Goal: Information Seeking & Learning: Learn about a topic

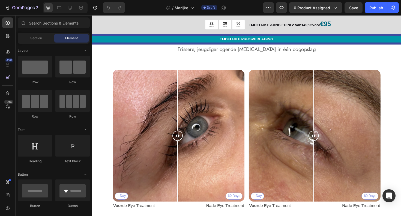
scroll to position [640, 0]
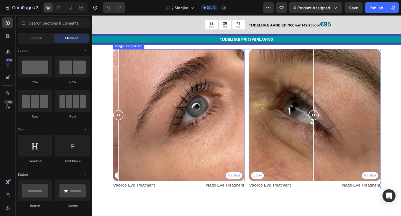
drag, startPoint x: 185, startPoint y: 121, endPoint x: 114, endPoint y: 124, distance: 70.8
click at [114, 124] on div at bounding box center [119, 121] width 11 height 140
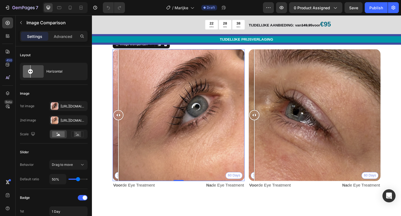
drag, startPoint x: 325, startPoint y: 120, endPoint x: 246, endPoint y: 126, distance: 79.2
click at [246, 126] on div "1 Day 60 Days Image Comparison 0 Voor de Eye Treatment Text Block Na de Eye Tre…" at bounding box center [256, 125] width 284 height 149
click at [230, 211] on div "ZICHTBARE RESULTATEN Heading Frissere, jeugdiger ogende [MEDICAL_DATA] in één o…" at bounding box center [256, 116] width 328 height 221
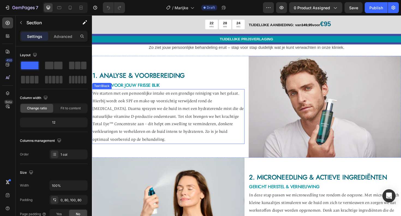
scroll to position [902, 0]
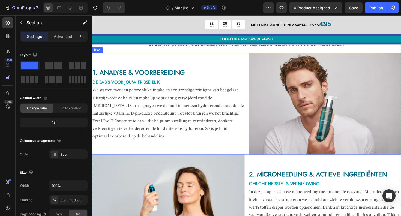
click at [227, 163] on div "1. ANALYSE & VOORBEREIDING Heading DE BASIS VOOR JOUW FRISSE BLIK Heading We st…" at bounding box center [173, 109] width 162 height 108
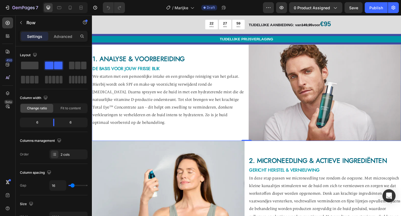
scroll to position [928, 0]
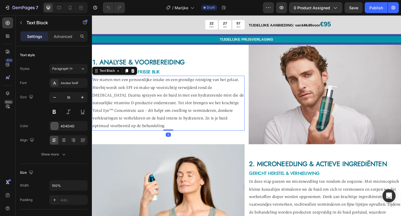
click at [123, 130] on p "We starten met een persoonlijke intake en een grondige reiniging van het gelaat…" at bounding box center [173, 108] width 161 height 57
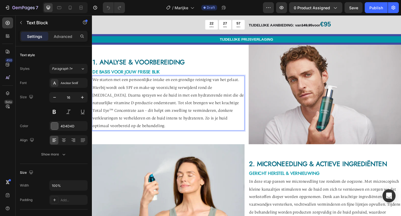
click at [124, 133] on p "We starten met een persoonlijke intake en een grondige reiniging van het gelaat…" at bounding box center [173, 108] width 161 height 57
click at [124, 131] on p "We starten met een persoonlijke intake en een grondige reiniging van het gelaat…" at bounding box center [173, 108] width 161 height 57
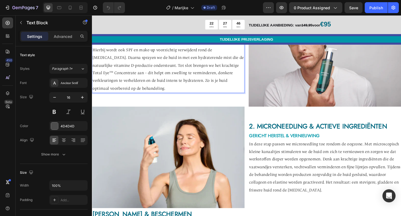
scroll to position [960, 0]
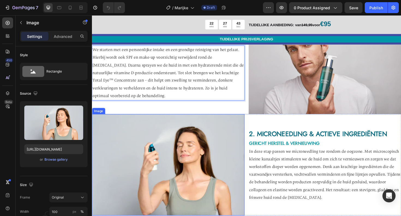
click at [205, 149] on img at bounding box center [173, 174] width 162 height 108
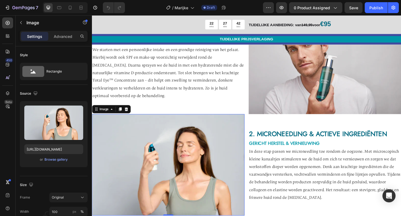
click at [205, 149] on img at bounding box center [173, 174] width 162 height 108
click at [130, 114] on icon at bounding box center [128, 115] width 4 height 4
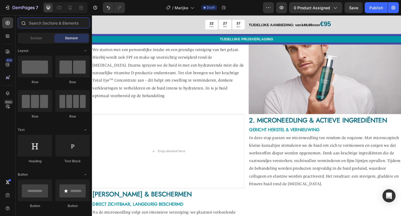
click at [55, 25] on input "text" at bounding box center [54, 22] width 72 height 11
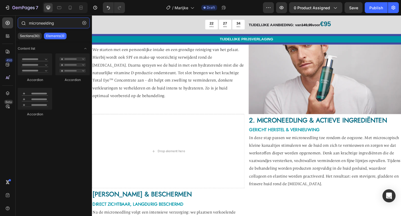
type input "microneelding"
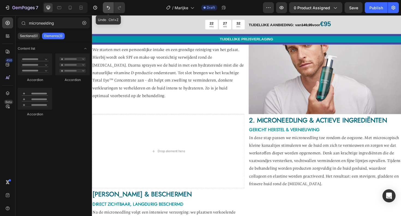
click at [106, 9] on icon "Undo/Redo" at bounding box center [108, 7] width 5 height 5
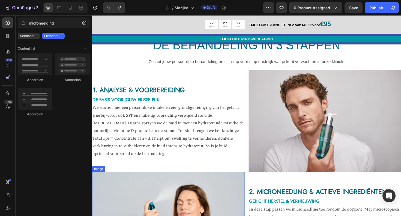
scroll to position [868, 0]
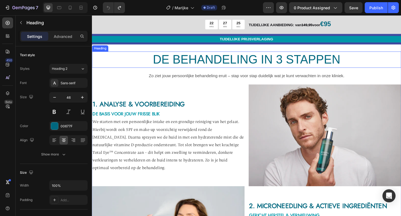
click at [221, 71] on h2 "DE BEHANDELING IN 3 STAPPEN" at bounding box center [256, 62] width 328 height 17
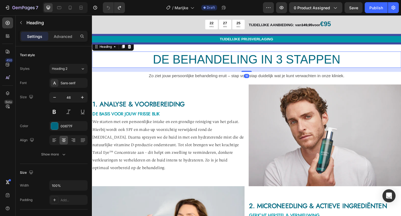
click at [221, 71] on h2 "DE BEHANDELING IN 3 STAPPEN" at bounding box center [256, 62] width 328 height 17
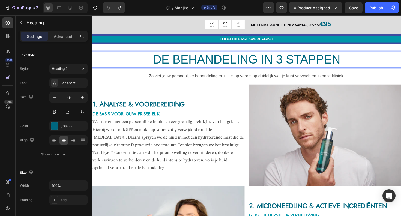
click at [221, 71] on p "DE BEHANDELING IN 3 STAPPEN" at bounding box center [256, 62] width 327 height 16
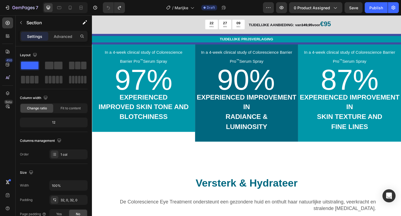
scroll to position [1296, 0]
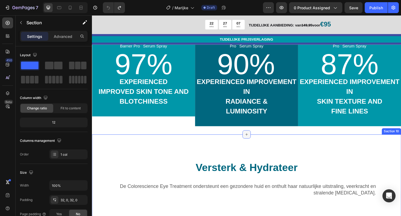
click at [253, 145] on div at bounding box center [255, 141] width 9 height 9
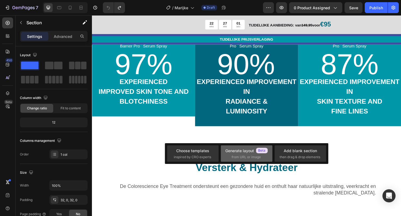
click at [243, 156] on span "from URL or image" at bounding box center [246, 157] width 29 height 5
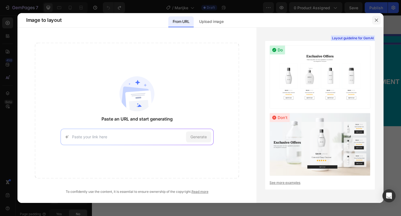
click at [377, 18] on icon "button" at bounding box center [377, 20] width 4 height 4
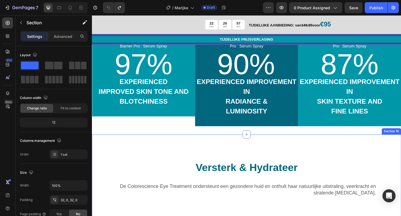
click at [256, 141] on div at bounding box center [255, 141] width 9 height 9
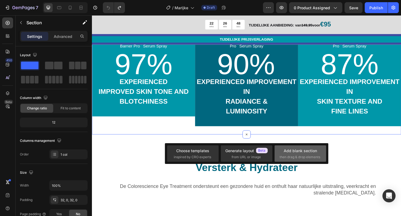
click at [299, 155] on span "then drag & drop elements" at bounding box center [300, 157] width 41 height 5
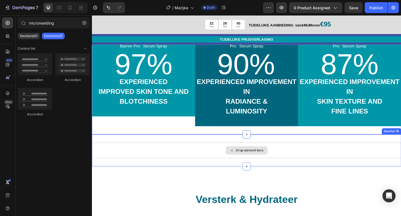
click at [245, 157] on div "Drop element here" at bounding box center [259, 158] width 29 height 4
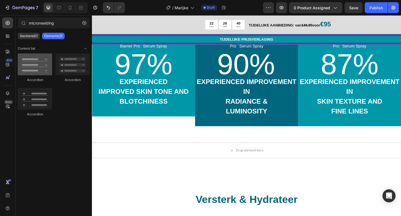
click at [41, 69] on div at bounding box center [35, 65] width 34 height 22
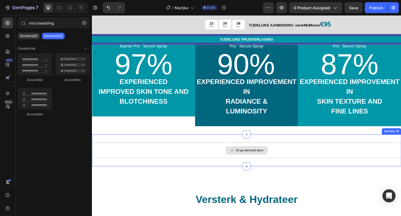
click at [259, 161] on div "Drop element here" at bounding box center [256, 158] width 44 height 9
click at [284, 158] on div "Drop element here" at bounding box center [256, 158] width 328 height 16
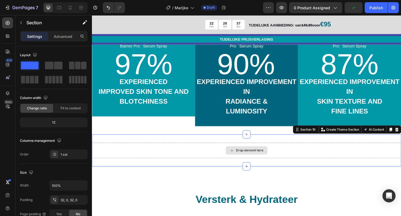
click at [265, 159] on div "Drop element here" at bounding box center [259, 158] width 29 height 4
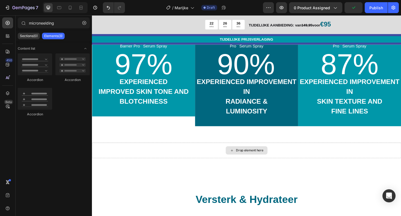
click at [265, 159] on div "Drop element here" at bounding box center [259, 158] width 29 height 4
click at [108, 8] on icon "Undo/Redo" at bounding box center [108, 7] width 5 height 5
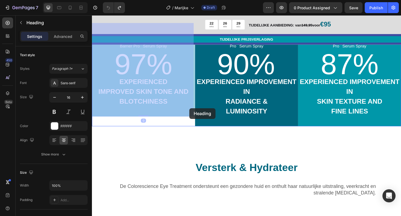
drag, startPoint x: 195, startPoint y: 114, endPoint x: 195, endPoint y: 120, distance: 6.3
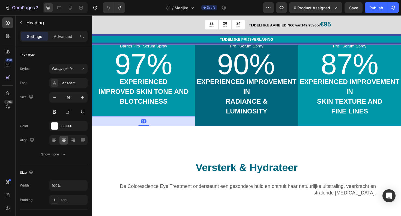
drag, startPoint x: 146, startPoint y: 122, endPoint x: 145, endPoint y: 132, distance: 10.4
click at [145, 132] on div at bounding box center [146, 132] width 11 height 2
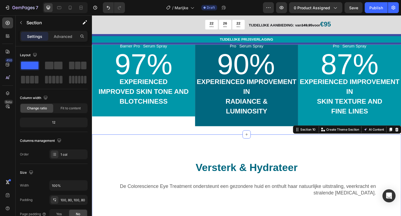
click at [227, 91] on h2 "In a 4-week clinical study of Colorescience Barrier Pro ™ Serum Spray 90% EXPER…" at bounding box center [255, 77] width 109 height 109
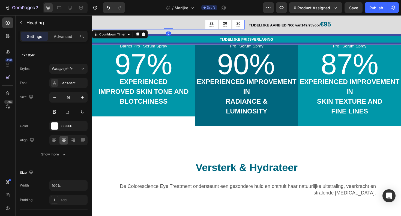
click at [236, 23] on div "26 MIN" at bounding box center [233, 25] width 13 height 10
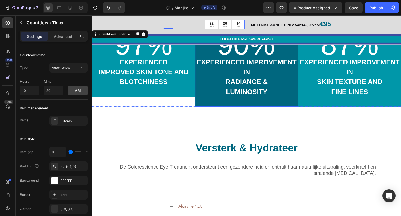
scroll to position [1259, 0]
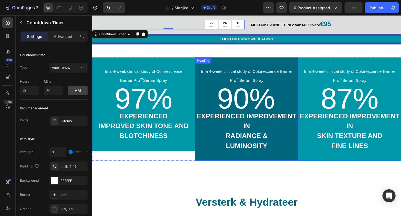
click at [178, 94] on h2 "In a 4-week clinical study of Colorescience Barrier Pro ™ Serum Spray 97% EXPER…" at bounding box center [146, 109] width 109 height 99
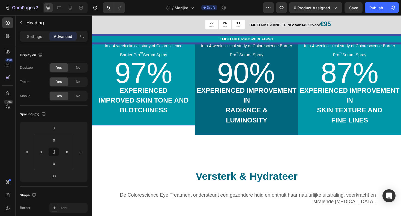
click at [172, 89] on span "97%" at bounding box center [146, 77] width 61 height 34
click at [176, 131] on p "⁠⁠⁠⁠⁠⁠⁠ In a 4-week clinical study of Colorescience Barrier Pro ™ Serum Spray 9…" at bounding box center [147, 82] width 108 height 98
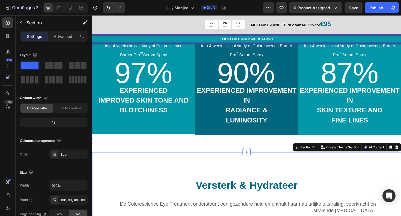
click at [186, 141] on p "⁠⁠⁠⁠⁠⁠⁠ In a 4-week clinical study of Colorescience Barrier Pro ™ Serum Spray 9…" at bounding box center [147, 87] width 108 height 108
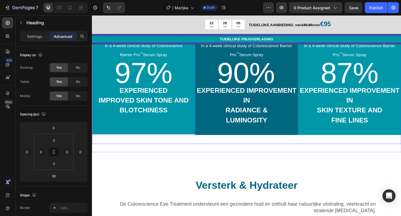
drag, startPoint x: 147, startPoint y: 166, endPoint x: 147, endPoint y: 170, distance: 4.1
click at [149, 141] on p "In a 4-week clinical study of Colorescience Barrier Pro ™ Serum Spray 97% EXPER…" at bounding box center [147, 87] width 108 height 108
click at [147, 120] on strong "BLOTCHINESS" at bounding box center [146, 116] width 51 height 8
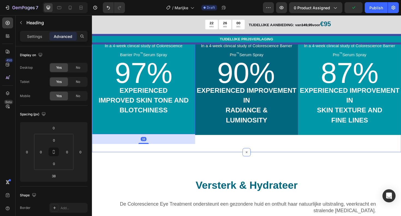
click at [223, 161] on div "⁠⁠⁠⁠⁠⁠⁠ In a 4-week clinical study of Colorescience Barrier Pro ™ Serum Spray 9…" at bounding box center [256, 92] width 328 height 137
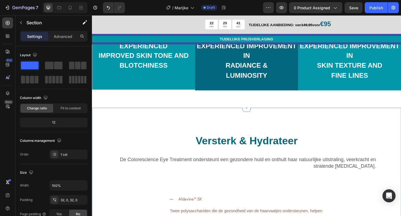
scroll to position [1338, 0]
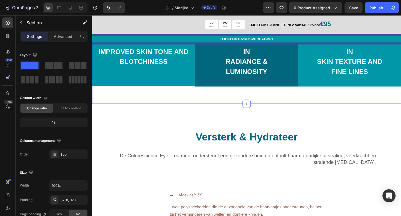
click at [255, 110] on icon at bounding box center [256, 109] width 4 height 4
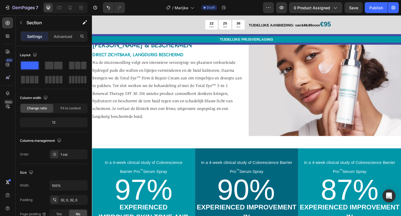
scroll to position [1127, 0]
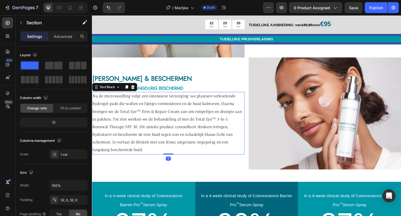
click at [173, 104] on span "Na de microneedling volgt een intensieve verzorging: we plaatsen verkoelende hy…" at bounding box center [172, 129] width 158 height 63
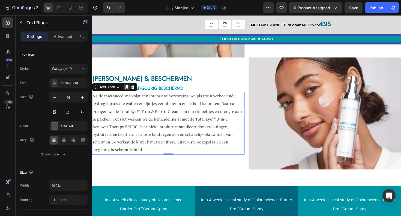
click at [128, 89] on icon at bounding box center [128, 91] width 4 height 4
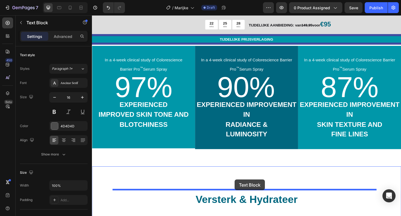
scroll to position [1312, 0]
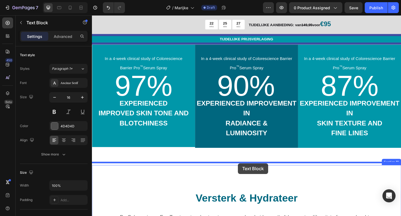
drag, startPoint x: 174, startPoint y: 91, endPoint x: 247, endPoint y: 172, distance: 109.4
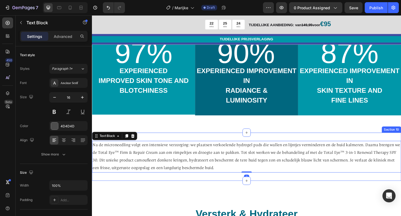
click at [243, 131] on div "In a 4-week clinical study of Colorescience Barrier Pro ™ Serum Spray 97% EXPER…" at bounding box center [256, 71] width 328 height 137
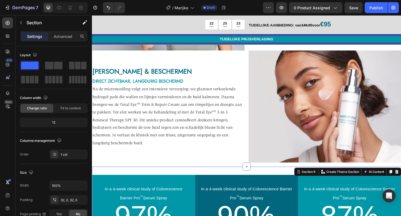
scroll to position [1129, 0]
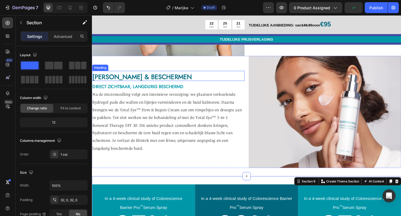
click at [140, 76] on span "[PERSON_NAME] & BESCHERMEN" at bounding box center [145, 81] width 105 height 10
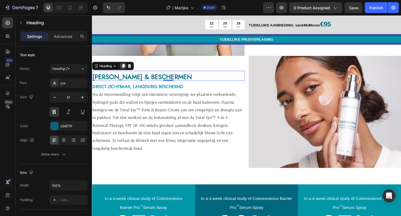
click at [125, 67] on icon at bounding box center [125, 69] width 3 height 4
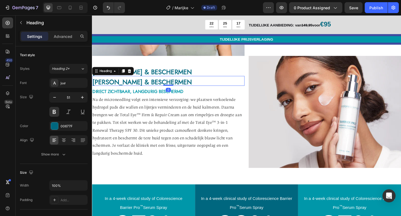
scroll to position [1, 0]
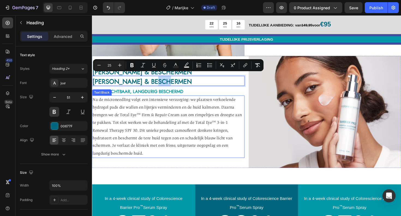
drag, startPoint x: 165, startPoint y: 81, endPoint x: 238, endPoint y: 217, distance: 153.9
click at [240, 171] on div "KALMEREN & BESCHERMEN Heading KALMEREN & BESCHERMEN Heading 0 DIRECT ZICHTBAAR,…" at bounding box center [173, 117] width 162 height 118
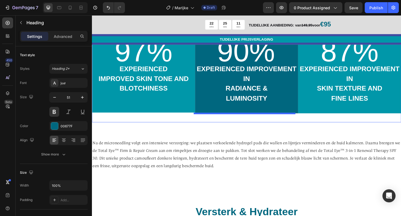
scroll to position [1375, 0]
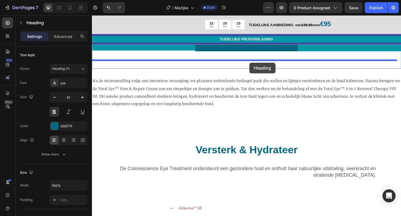
drag, startPoint x: 165, startPoint y: 82, endPoint x: 259, endPoint y: 66, distance: 94.8
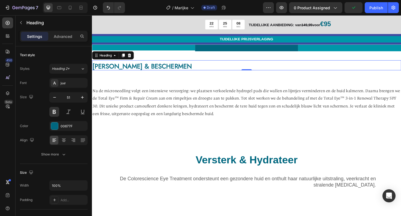
scroll to position [1, 0]
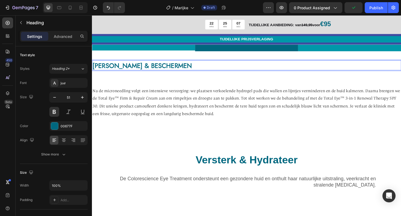
click at [153, 67] on span "[PERSON_NAME] & BESCHERMEN" at bounding box center [145, 69] width 105 height 10
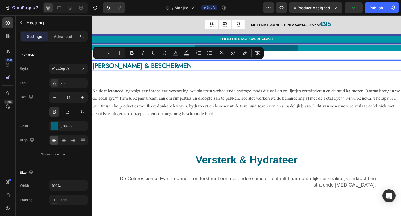
click at [149, 67] on span "[PERSON_NAME] & BESCHERMEN" at bounding box center [145, 69] width 105 height 10
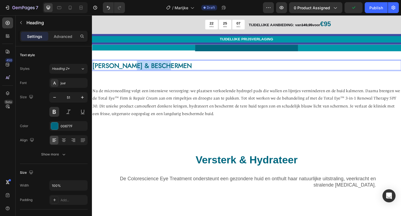
click at [149, 67] on span "[PERSON_NAME] & BESCHERMEN" at bounding box center [145, 69] width 105 height 10
click at [194, 112] on span "Na de microneedling volgt een intensieve verzorging: we plaatsen verkoelende hy…" at bounding box center [256, 108] width 326 height 30
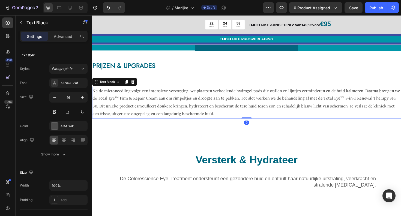
click at [229, 118] on span "Na de microneedling volgt een intensieve verzorging: we plaatsen verkoelende hy…" at bounding box center [256, 108] width 326 height 30
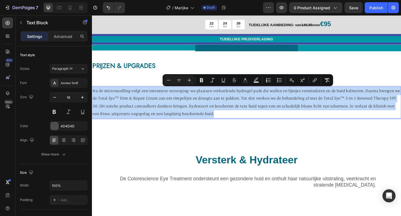
drag, startPoint x: 238, startPoint y: 118, endPoint x: 92, endPoint y: 93, distance: 148.4
click at [93, 93] on p "Na de microneedling volgt een intensieve verzorging: we plaatsen verkoelende hy…" at bounding box center [256, 108] width 327 height 32
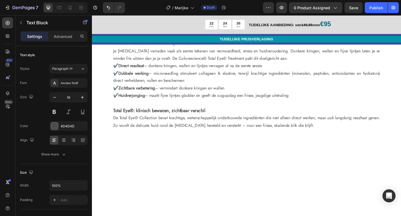
scroll to position [183, 0]
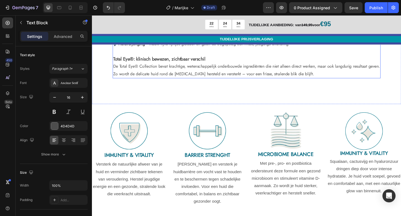
click at [326, 82] on p "Powered by minerals. Proven by science. Perfected for your eyes. De Total Eye® …" at bounding box center [255, 6] width 283 height 150
click at [324, 82] on p "Powered by minerals. Proven by science. Perfected for your eyes. De Total Eye® …" at bounding box center [255, 6] width 283 height 150
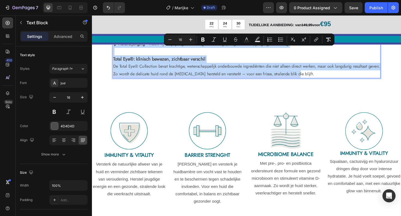
type input "18"
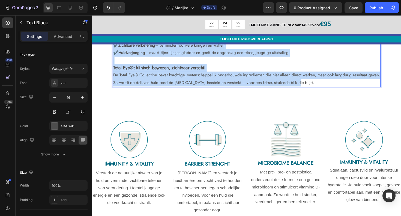
scroll to position [168, 0]
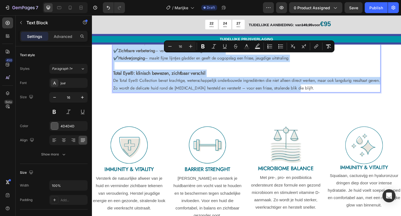
type input "21"
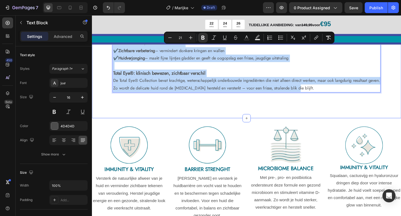
drag, startPoint x: 324, startPoint y: 171, endPoint x: 112, endPoint y: 48, distance: 244.8
click at [112, 48] on div "TOTAL EYE® TREATMENT Heading dé must-have oogbehandeling Heading Image Powered …" at bounding box center [256, 6] width 328 height 235
copy p "Loremip do sitametc. Adipis el seddoei. Temporinc utl etdo magn. Al Enima Min® …"
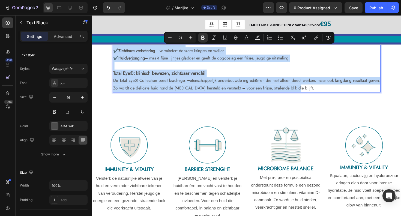
click at [287, 97] on p "Powered by minerals. Proven by science. Perfected for your eyes. De Total Eye® …" at bounding box center [255, 21] width 283 height 150
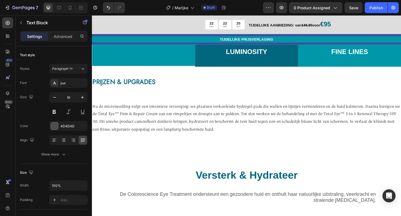
scroll to position [1353, 0]
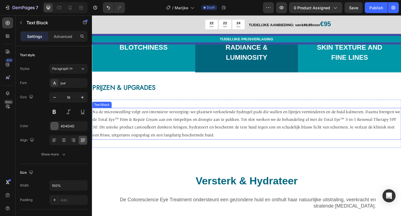
click at [241, 122] on p "Na de microneedling volgt een intensieve verzorging: we plaatsen verkoelende hy…" at bounding box center [256, 130] width 327 height 32
click at [225, 138] on p "Na de microneedling volgt een intensieve verzorging: we plaatsen verkoelende hy…" at bounding box center [256, 130] width 327 height 32
click at [233, 141] on p "Na de microneedling volgt een intensieve verzorging: we plaatsen verkoelende hy…" at bounding box center [256, 130] width 327 height 32
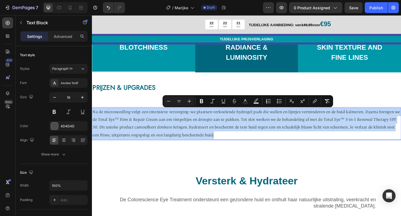
drag, startPoint x: 233, startPoint y: 141, endPoint x: 184, endPoint y: 127, distance: 50.7
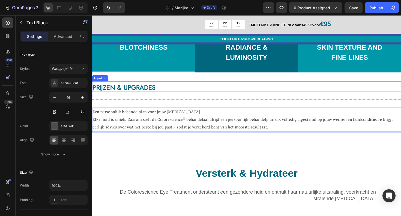
click at [138, 97] on div "In a 4-week clinical study of Colorescience Barrier Pro ™ Serum Spray 97% EXPER…" at bounding box center [256, 31] width 328 height 147
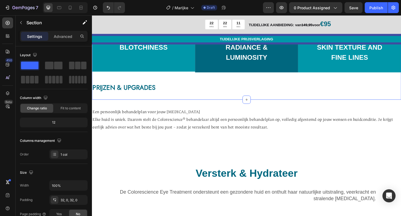
click at [141, 100] on div "In a 4-week clinical study of Colorescience Barrier Pro ™ Serum Spray 97% EXPER…" at bounding box center [256, 31] width 328 height 147
click at [196, 99] on div "In a 4-week clinical study of Colorescience Barrier Pro ™ Serum Spray 97% EXPER…" at bounding box center [256, 31] width 328 height 147
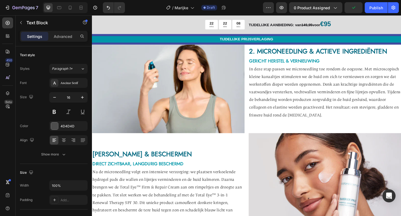
scroll to position [1040, 0]
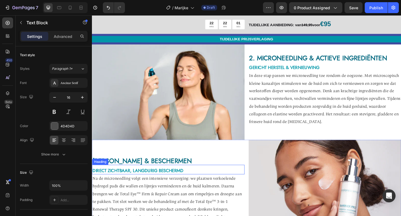
click at [182, 177] on span "DIRECT ZICHTBAAR, LANGDURIG BESCHERMD" at bounding box center [141, 180] width 96 height 7
click at [126, 167] on icon at bounding box center [125, 169] width 4 height 4
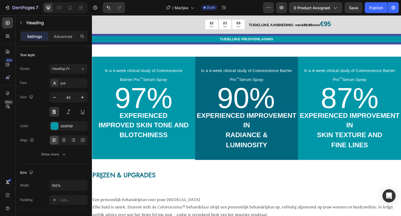
scroll to position [1320, 0]
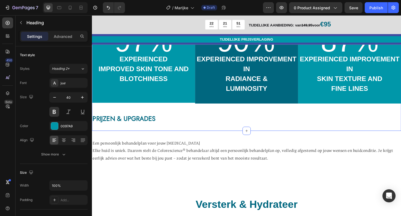
drag, startPoint x: 167, startPoint y: 126, endPoint x: 136, endPoint y: 134, distance: 32.5
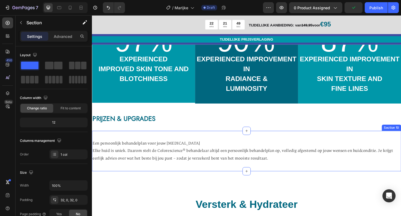
click at [140, 140] on div "Een persoonlijk behandelplan voor jouw [MEDICAL_DATA] Elke huid is uniek. Daaro…" at bounding box center [256, 159] width 328 height 43
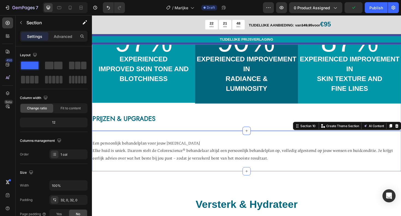
click at [151, 130] on div "In a 4-week clinical study of Colorescience Barrier Pro ™ Serum Spray 97% EXPER…" at bounding box center [256, 64] width 328 height 147
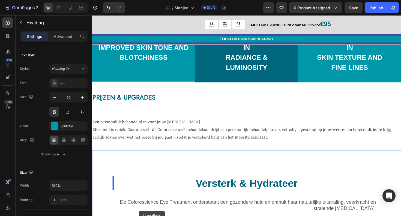
scroll to position [1379, 0]
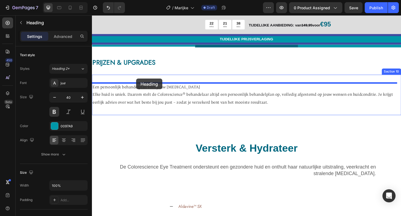
drag, startPoint x: 144, startPoint y: 158, endPoint x: 139, endPoint y: 82, distance: 75.5
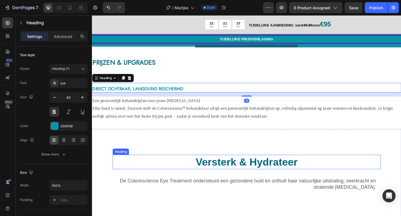
click at [169, 170] on h2 "Versterk & Hydrateer" at bounding box center [256, 170] width 284 height 15
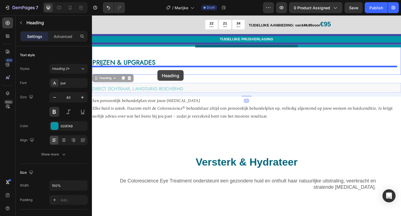
drag, startPoint x: 163, startPoint y: 93, endPoint x: 162, endPoint y: 75, distance: 18.1
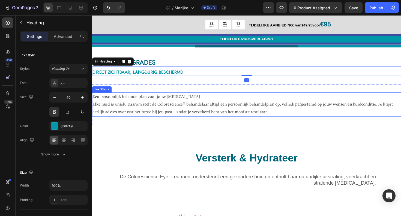
click at [156, 99] on span "Een persoonlijk behandelplan voor jouw [MEDICAL_DATA]" at bounding box center [150, 101] width 114 height 5
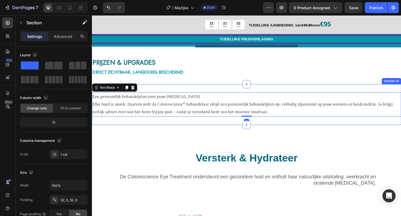
click at [163, 89] on div "Een persoonlijk behandelplan voor jouw [MEDICAL_DATA] Elke huid is uniek. Daaro…" at bounding box center [256, 109] width 328 height 43
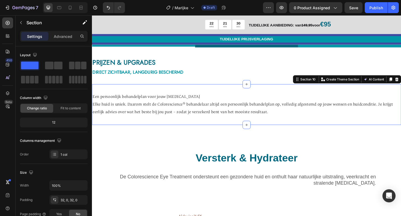
click at [162, 94] on div "Een persoonlijk behandelplan voor jouw [MEDICAL_DATA] Elke huid is uniek. Daaro…" at bounding box center [256, 109] width 328 height 43
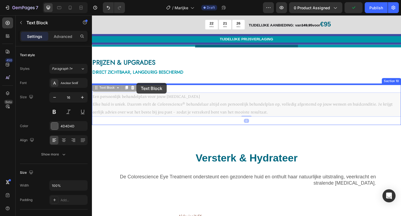
drag, startPoint x: 140, startPoint y: 101, endPoint x: 139, endPoint y: 87, distance: 14.2
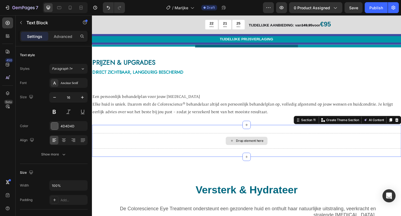
click at [145, 153] on div "Drop element here" at bounding box center [256, 148] width 328 height 16
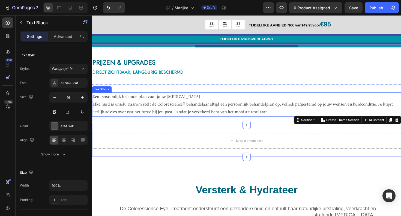
click at [128, 100] on span "Een persoonlijk behandelplan voor jouw [MEDICAL_DATA]" at bounding box center [150, 101] width 114 height 5
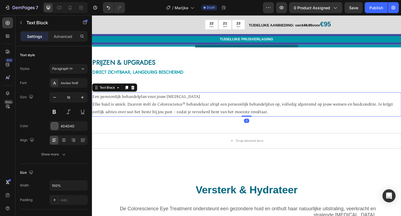
click at [128, 100] on span "Een persoonlijk behandelplan voor jouw [MEDICAL_DATA]" at bounding box center [150, 101] width 114 height 5
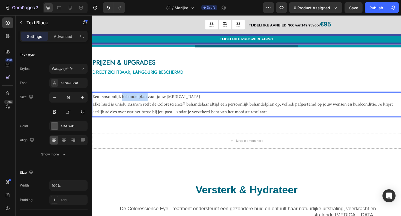
click at [128, 100] on span "Een persoonlijk behandelplan voor jouw [MEDICAL_DATA]" at bounding box center [150, 101] width 114 height 5
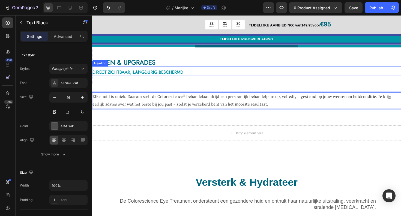
click at [121, 75] on span "DIRECT ZICHTBAAR, LANGDURIG BESCHERMD" at bounding box center [141, 75] width 96 height 7
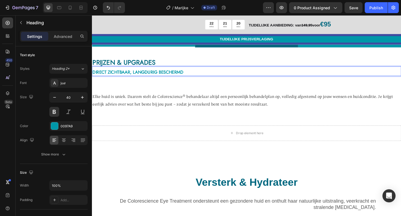
click at [121, 75] on span "DIRECT ZICHTBAAR, LANGDURIG BESCHERMD" at bounding box center [141, 75] width 96 height 7
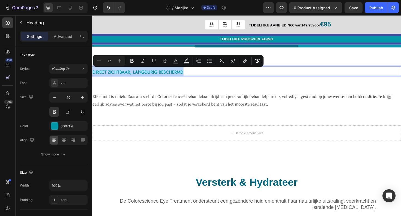
type input "40"
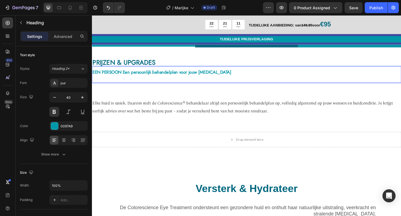
click at [126, 77] on span "EEN PERSOON Een persoonlijk behandelplan voor jouw [MEDICAL_DATA]" at bounding box center [166, 75] width 147 height 7
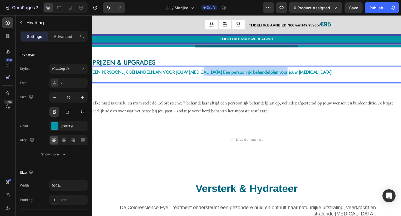
drag, startPoint x: 212, startPoint y: 75, endPoint x: 305, endPoint y: 76, distance: 92.8
click at [305, 76] on p "EEN PERSOONLIJK BEHANDELPLAN VOOR JOUW [MEDICAL_DATA] Een persoonlijk behandelp…" at bounding box center [256, 78] width 327 height 16
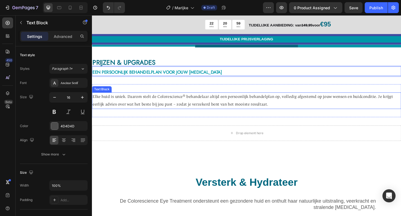
click at [249, 112] on span "Elke huid is uniek. Daarom stelt de Colorescience® behandelaar altijd een perso…" at bounding box center [252, 106] width 318 height 14
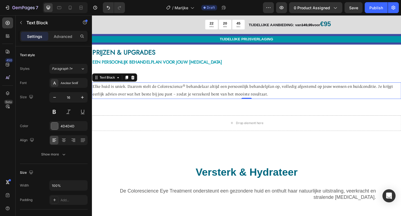
scroll to position [1392, 0]
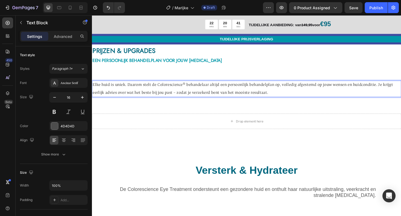
drag, startPoint x: 410, startPoint y: 98, endPoint x: 358, endPoint y: 100, distance: 52.4
click at [358, 100] on p "Elke huid is uniek. Daarom stelt de Colorescience® behandelaar altijd een perso…" at bounding box center [256, 93] width 327 height 16
click at [394, 88] on span "Elke huid is uniek. Daarom stelt de Colorescience® behandelaar altijd een perso…" at bounding box center [252, 93] width 318 height 14
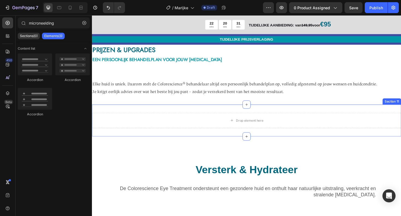
scroll to position [1386, 0]
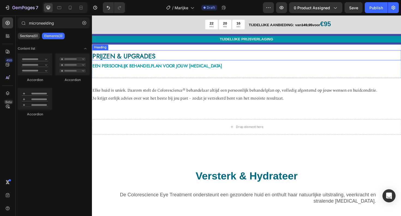
click at [118, 56] on span "PRIJZEN & UPGRADES" at bounding box center [126, 59] width 67 height 10
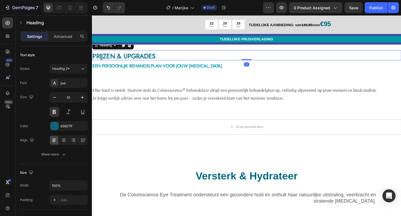
scroll to position [1, 0]
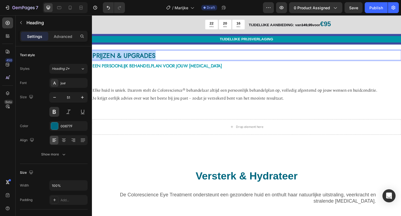
click at [118, 56] on span "PRIJZEN & UPGRADES" at bounding box center [126, 58] width 67 height 10
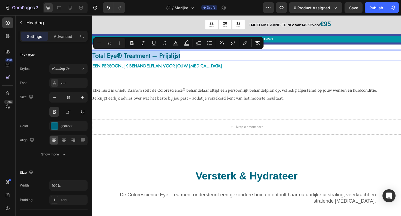
drag, startPoint x: 190, startPoint y: 58, endPoint x: 92, endPoint y: 59, distance: 98.3
click at [92, 59] on h2 "Total Eye® Treatment – Prijslijst" at bounding box center [256, 57] width 328 height 11
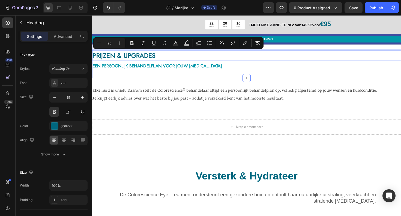
click at [115, 79] on div "In a 4-week clinical study of Colorescience Barrier Pro ™ Serum Spray 97% EXPER…" at bounding box center [256, 3] width 328 height 157
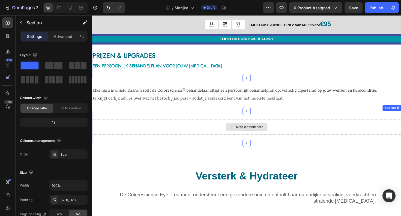
click at [137, 128] on div "Drop element here" at bounding box center [256, 134] width 328 height 16
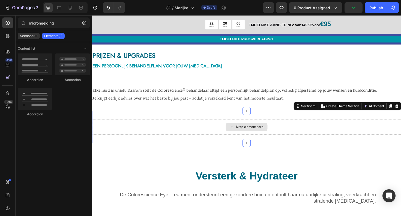
click at [256, 136] on div "Drop element here" at bounding box center [256, 133] width 44 height 9
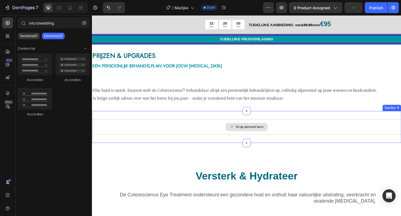
click at [239, 132] on icon at bounding box center [240, 133] width 4 height 5
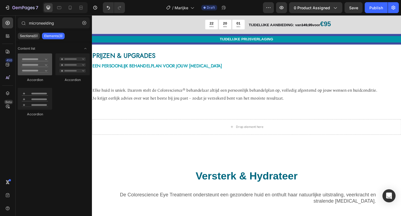
click at [38, 68] on div at bounding box center [35, 65] width 34 height 22
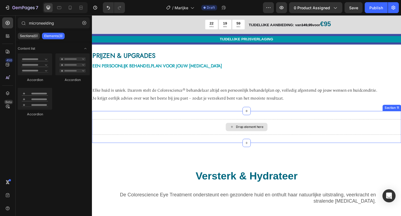
click at [236, 136] on div "Drop element here" at bounding box center [256, 133] width 44 height 9
click at [256, 115] on div at bounding box center [255, 116] width 9 height 9
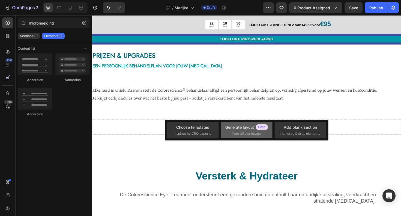
click at [241, 131] on span "from URL or image" at bounding box center [246, 133] width 29 height 5
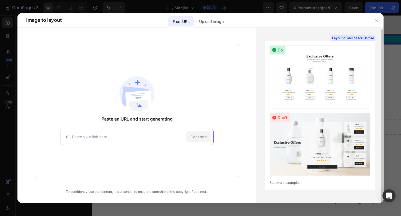
scroll to position [1, 0]
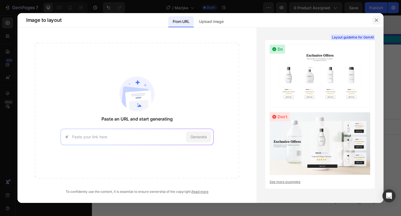
click at [376, 17] on button "button" at bounding box center [376, 20] width 9 height 9
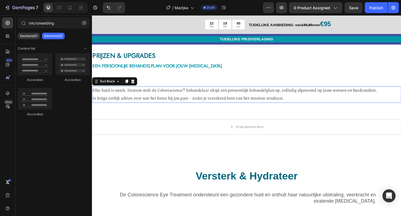
click at [143, 99] on p "Elke huid is uniek. Daarom stelt de Colorescience® behandelaar altijd een perso…" at bounding box center [256, 99] width 327 height 16
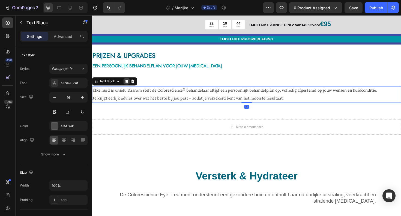
click at [128, 86] on icon at bounding box center [128, 86] width 3 height 4
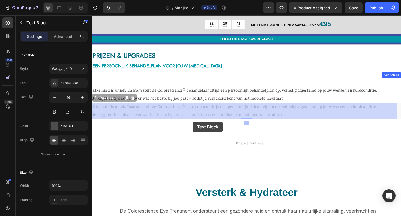
drag, startPoint x: 199, startPoint y: 116, endPoint x: 199, endPoint y: 128, distance: 12.0
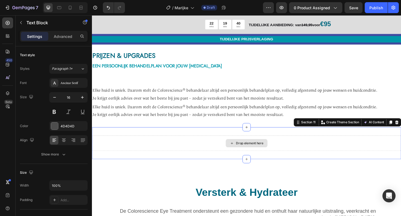
click at [207, 155] on div "Drop element here" at bounding box center [256, 151] width 328 height 16
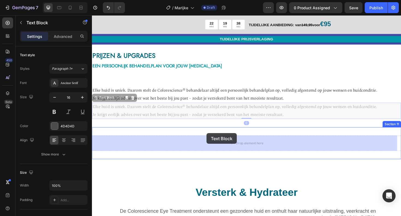
drag, startPoint x: 217, startPoint y: 114, endPoint x: 214, endPoint y: 140, distance: 26.7
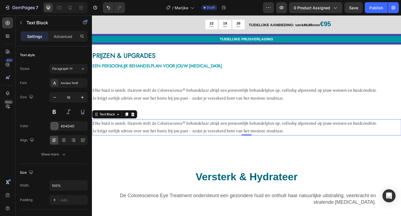
click at [129, 136] on span "Je krijgt eerlijk advies over wat het beste bij jou past – zodat je verzekerd b…" at bounding box center [194, 137] width 203 height 5
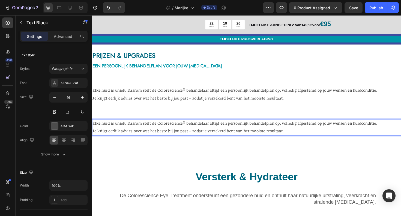
click at [129, 136] on span "Je krijgt eerlijk advies over wat het beste bij jou past – zodat je verzekerd b…" at bounding box center [194, 137] width 203 height 5
click at [319, 129] on span "Elke huid is uniek. Daarom stelt de Colorescience® behandelaar altijd een perso…" at bounding box center [244, 129] width 302 height 5
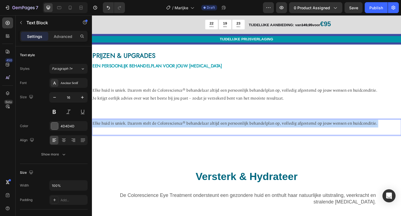
click at [319, 129] on span "Elke huid is uniek. Daarom stelt de Colorescience® behandelaar altijd een perso…" at bounding box center [244, 129] width 302 height 5
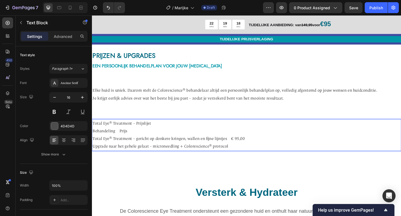
click at [119, 138] on span "Behandeling Prijs" at bounding box center [111, 137] width 37 height 5
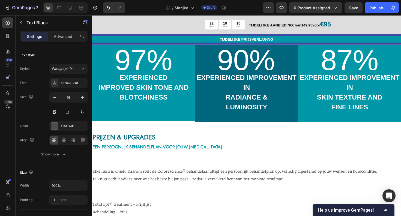
scroll to position [1394, 0]
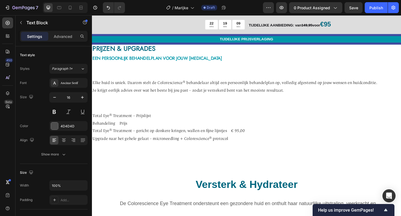
click at [141, 124] on span "Total Eye® Treatment – Prijslijst" at bounding box center [124, 121] width 62 height 5
click at [122, 130] on span "Behandeling Prijs" at bounding box center [111, 129] width 37 height 5
click at [134, 121] on span "Total Eye® Treatment – Prijslijst" at bounding box center [124, 121] width 62 height 5
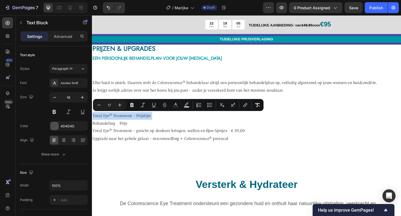
click at [134, 121] on span "Total Eye® Treatment – Prijslijst" at bounding box center [124, 121] width 62 height 5
click at [131, 105] on icon "Editor contextual toolbar" at bounding box center [131, 104] width 5 height 5
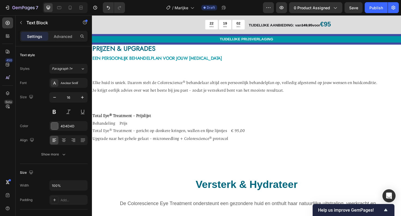
click at [128, 124] on strong "Total Eye® Treatment – Prijslijst" at bounding box center [124, 121] width 62 height 5
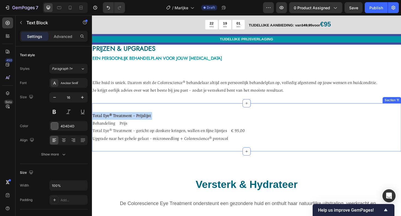
click at [112, 105] on div "Elke huid is uniek. Daarom stelt de Colorescience® behandelaar altijd een perso…" at bounding box center [256, 91] width 328 height 35
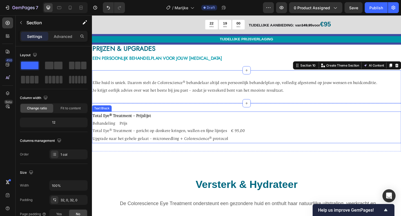
click at [108, 120] on strong "Total Eye® Treatment – Prijslijst" at bounding box center [124, 121] width 62 height 5
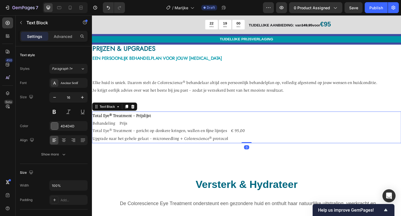
click at [108, 120] on strong "Total Eye® Treatment – Prijslijst" at bounding box center [124, 121] width 62 height 5
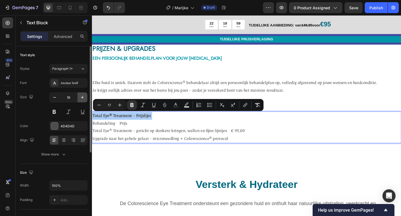
click at [84, 97] on icon "button" at bounding box center [82, 97] width 3 height 3
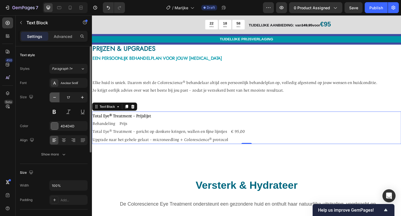
click at [54, 98] on icon "button" at bounding box center [54, 97] width 5 height 5
type input "16"
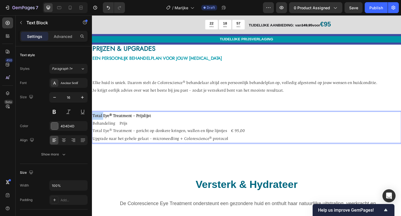
click at [101, 120] on strong "Total Eye® Treatment – Prijslijst" at bounding box center [124, 121] width 62 height 5
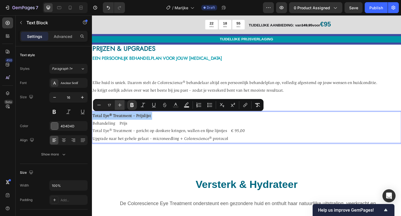
click at [119, 105] on icon "Editor contextual toolbar" at bounding box center [119, 104] width 5 height 5
click at [119, 104] on icon "Editor contextual toolbar" at bounding box center [119, 104] width 5 height 5
type input "21"
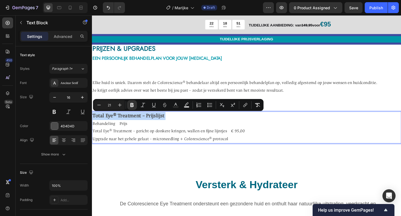
click at [125, 129] on span "Behandeling Prijs" at bounding box center [111, 130] width 37 height 5
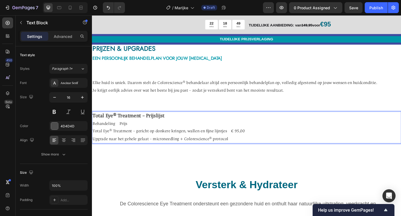
click at [121, 131] on span "Behandeling Prijs" at bounding box center [111, 130] width 37 height 5
click at [104, 129] on span "Behandeling Prijs" at bounding box center [113, 130] width 41 height 5
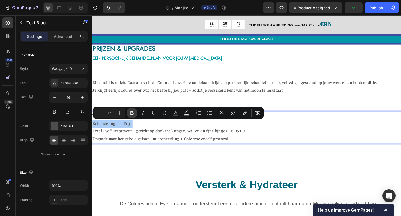
click at [132, 112] on icon "Editor contextual toolbar" at bounding box center [131, 112] width 5 height 5
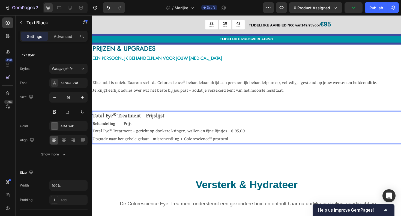
click at [125, 130] on strong "Behandeling Prijs" at bounding box center [113, 130] width 41 height 5
click at [129, 131] on strong "Behandeling Prijs" at bounding box center [114, 130] width 42 height 5
click at [102, 123] on strong "oTotal Eye® Treatment – Prijslijst" at bounding box center [136, 121] width 79 height 7
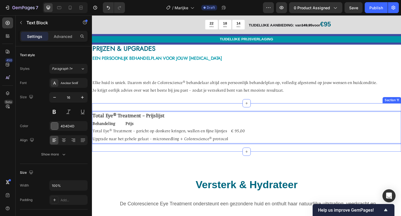
click at [149, 156] on div "Total Eye® Treatment – Prijslijst Behandeling Prijs Total Eye® Treatment – geri…" at bounding box center [256, 134] width 328 height 51
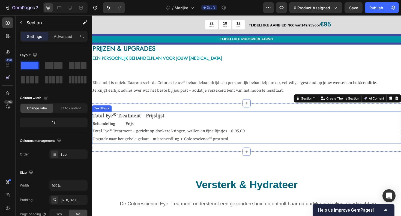
click at [237, 134] on p "Total Eye® Treatment – Prijslijst Behandeling Prijs Total Eye® Treatment – geri…" at bounding box center [256, 134] width 327 height 33
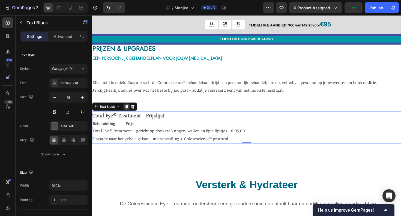
click at [128, 111] on icon at bounding box center [128, 112] width 3 height 4
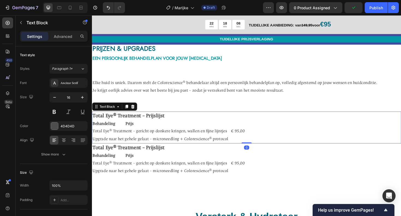
click at [149, 138] on span "Total Eye® Treatment – gericht op donkere kringen, wallen en fijne lijntjes € 9…" at bounding box center [173, 137] width 161 height 5
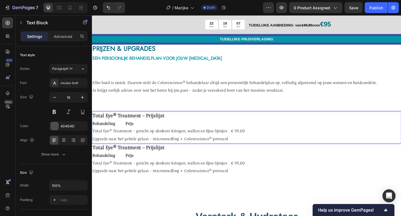
click at [149, 138] on span "Total Eye® Treatment – gericht op donkere kringen, wallen en fijne lijntjes € 9…" at bounding box center [173, 137] width 161 height 5
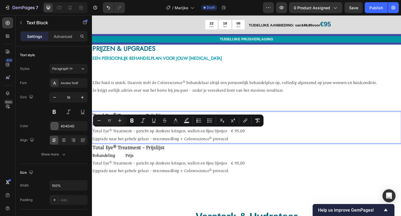
click at [241, 144] on p "Total Eye® Treatment – Prijslijst Behandeling Prijs Total Eye® Treatment – geri…" at bounding box center [256, 134] width 327 height 33
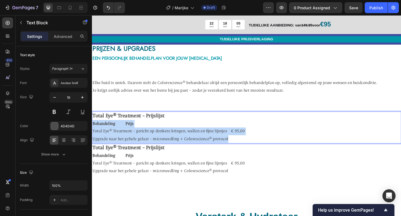
drag, startPoint x: 241, startPoint y: 144, endPoint x: 94, endPoint y: 129, distance: 148.2
click at [94, 129] on p "Total Eye® Treatment – Prijslijst Behandeling Prijs Total Eye® Treatment – geri…" at bounding box center [256, 134] width 327 height 33
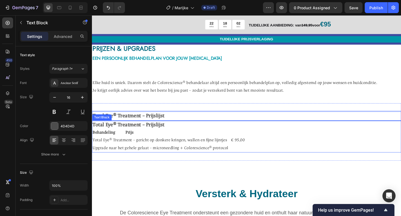
click at [114, 131] on strong "Total Eye® Treatment – Prijslijst" at bounding box center [131, 131] width 76 height 7
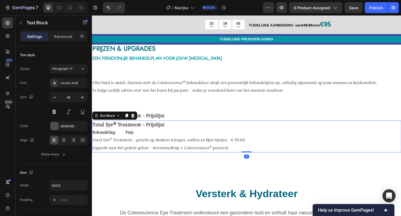
click at [114, 131] on strong "Total Eye® Treatment – Prijslijst" at bounding box center [131, 131] width 76 height 7
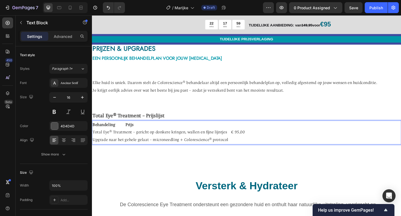
click at [128, 132] on strong "Behandeling Prijs" at bounding box center [114, 131] width 43 height 5
click at [143, 139] on span "Total Eye® Treatment – gericht op donkere kringen, wallen en fijne lijntjes € 9…" at bounding box center [173, 139] width 161 height 5
click at [139, 139] on span "Total Eye® Treatment – gericht op donkere kringen, wallen en fijne lijntjes € 9…" at bounding box center [173, 139] width 161 height 5
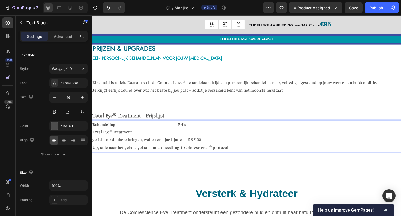
click at [116, 138] on span "Total Eye® Treatment" at bounding box center [114, 139] width 42 height 5
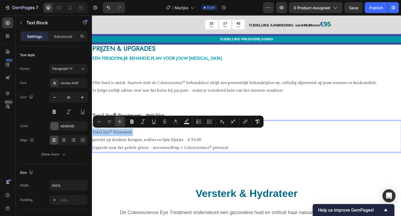
click at [120, 122] on icon "Editor contextual toolbar" at bounding box center [119, 121] width 5 height 5
type input "19"
click at [132, 123] on icon "Editor contextual toolbar" at bounding box center [132, 122] width 3 height 4
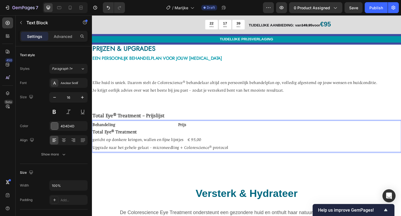
click at [158, 138] on p "Behandeling Prijs Total Eye® Treatment gericht op donkere kringen, wallen en fi…" at bounding box center [256, 144] width 327 height 32
click at [182, 131] on strong "Behandeling Prijs" at bounding box center [142, 131] width 99 height 5
click at [184, 131] on strong "Behandeling Prijs" at bounding box center [142, 131] width 99 height 5
click at [186, 131] on strong "Behandeling Prijs" at bounding box center [143, 131] width 100 height 5
click at [187, 131] on strong "Behandeling Prijs" at bounding box center [143, 131] width 101 height 5
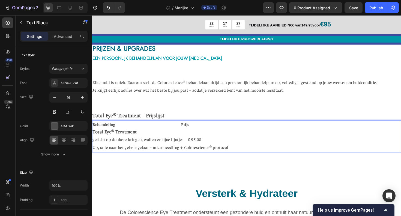
click at [187, 131] on strong "Behandeling Prijs" at bounding box center [144, 131] width 102 height 5
click at [187, 131] on strong "Behandeling Prijs" at bounding box center [144, 131] width 103 height 5
click at [189, 131] on strong "Behandeling Prijs" at bounding box center [145, 131] width 105 height 5
click at [191, 131] on strong "Behandeling Prijs" at bounding box center [146, 131] width 106 height 5
click at [192, 131] on strong "Behandeling Prijs" at bounding box center [146, 131] width 107 height 5
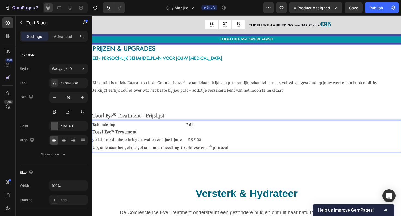
click at [194, 131] on strong "Behandeling Prijs" at bounding box center [147, 131] width 108 height 5
click at [152, 157] on span "Upgrade naar het gehele gelaat – microneedling + Colorescience® protocol" at bounding box center [165, 155] width 144 height 5
click at [157, 156] on span "Upgrade naar het gehele gelaat – microneedling + Colorescience® protocol" at bounding box center [165, 155] width 144 height 5
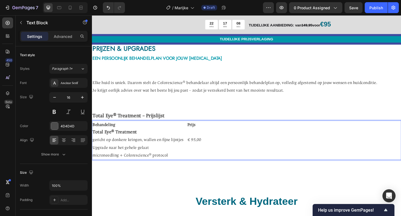
click at [138, 154] on span "Upgrade naar het gehele gelaat" at bounding box center [123, 155] width 60 height 5
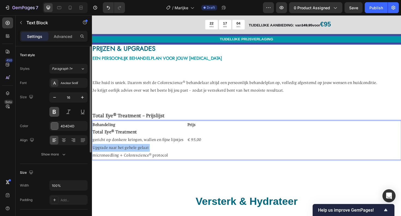
click at [55, 113] on button at bounding box center [54, 112] width 10 height 10
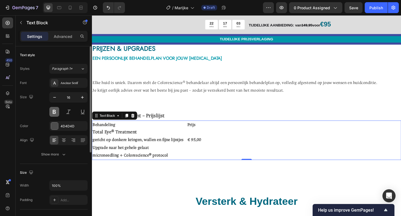
click at [55, 112] on button at bounding box center [54, 112] width 10 height 10
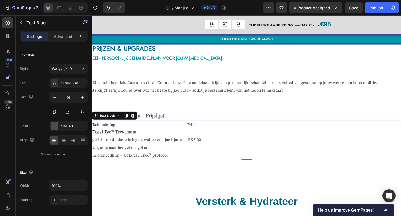
click at [135, 156] on span "Upgrade naar het gehele gelaat" at bounding box center [123, 155] width 60 height 5
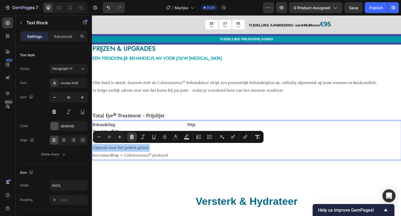
click at [133, 137] on icon "Editor contextual toolbar" at bounding box center [132, 137] width 3 height 4
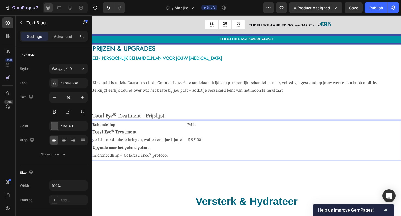
click at [125, 139] on strong "Total Eye® Treatment" at bounding box center [116, 139] width 47 height 6
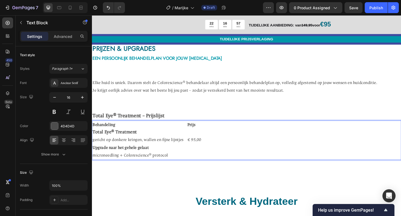
click at [125, 139] on strong "Total Eye® Treatment" at bounding box center [116, 139] width 47 height 6
click at [56, 95] on icon "button" at bounding box center [54, 97] width 5 height 5
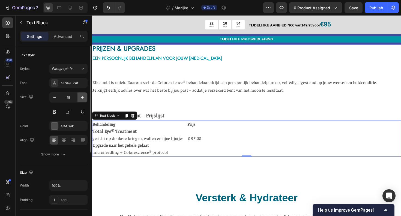
click at [82, 99] on icon "button" at bounding box center [82, 97] width 5 height 5
type input "16"
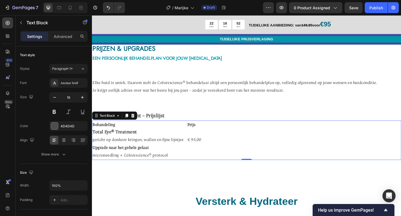
click at [108, 138] on strong "Total Eye® Treatment" at bounding box center [116, 139] width 47 height 6
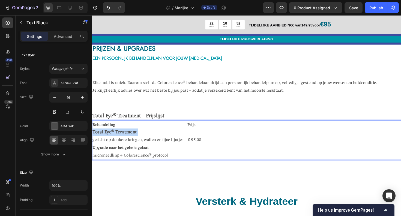
click at [108, 138] on strong "Total Eye® Treatment" at bounding box center [116, 139] width 47 height 6
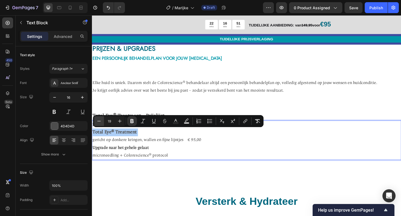
click at [98, 121] on icon "Editor contextual toolbar" at bounding box center [98, 120] width 5 height 5
type input "17"
click at [109, 156] on strong "Upgrade naar het gehele gelaat" at bounding box center [123, 155] width 60 height 5
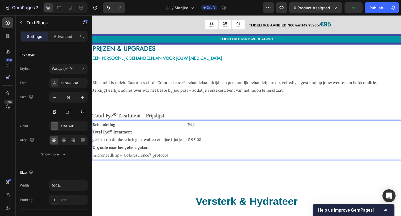
click at [112, 155] on strong "Upgrade naar het gehele gelaat" at bounding box center [123, 155] width 60 height 5
click at [118, 166] on span "microneedling + Colorescience® protocol" at bounding box center [133, 163] width 80 height 5
click at [109, 139] on strong "Total Eye® Treatment" at bounding box center [114, 139] width 42 height 5
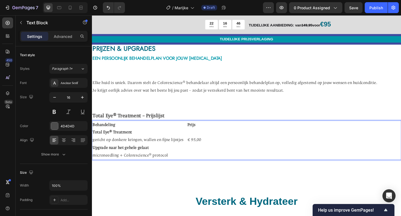
click at [109, 139] on strong "Total Eye® Treatment" at bounding box center [114, 139] width 42 height 5
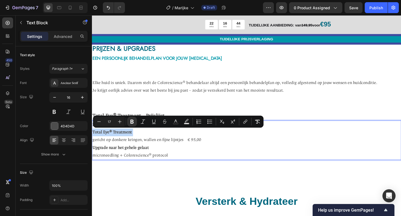
click at [180, 161] on p "Behandeling Prijs Total Eye® Treatment gericht op donkere kringen, wallen en fi…" at bounding box center [256, 148] width 327 height 41
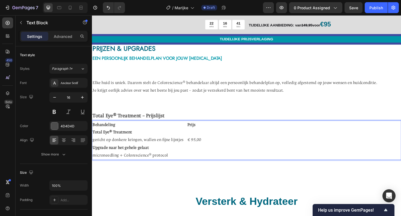
click at [194, 148] on span "gericht op donkere kringen, wallen en fijne lijntjes € 95,00" at bounding box center [150, 147] width 115 height 5
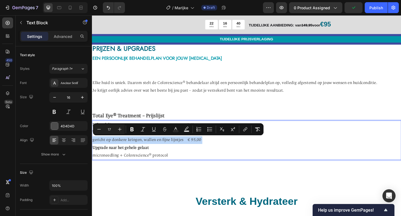
click at [194, 148] on span "gericht op donkere kringen, wallen en fijne lijntjes € 95,00" at bounding box center [150, 147] width 115 height 5
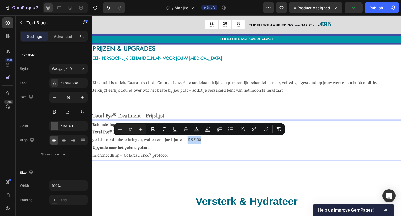
drag, startPoint x: 209, startPoint y: 148, endPoint x: 193, endPoint y: 148, distance: 15.3
click at [193, 148] on p "Behandeling Prijs Total Eye® Treatment gericht op donkere kringen, wallen en fi…" at bounding box center [256, 148] width 327 height 41
copy span "€ 95,00"
click at [183, 164] on p "Behandeling Prijs Total Eye® Treatment gericht op donkere kringen, wallen en fi…" at bounding box center [256, 148] width 327 height 41
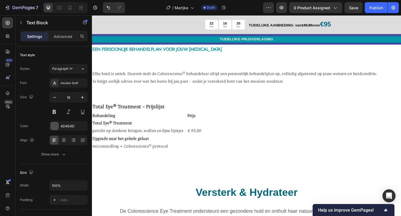
scroll to position [1368, 0]
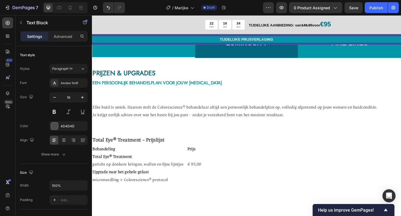
click at [184, 184] on p "Behandeling Prijs Total Eye® Treatment gericht op donkere kringen, wallen en fi…" at bounding box center [256, 173] width 327 height 41
click at [183, 190] on p "Behandeling Prijs Total Eye® Treatment gericht op donkere kringen, wallen en fi…" at bounding box center [256, 173] width 327 height 41
click at [207, 188] on span "microneedling + Colorescience® protocol € 95,00" at bounding box center [151, 189] width 116 height 5
click at [208, 190] on span "microneedling + Colorescience® protocol € 95,00" at bounding box center [151, 189] width 116 height 5
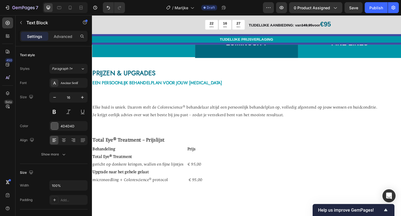
click at [208, 190] on span "microneedling + Colorescience® protocol € 95,00" at bounding box center [151, 189] width 116 height 5
click at [209, 190] on p "Behandeling Prijs Total Eye® Treatment gericht op donkere kringen, wallen en fi…" at bounding box center [256, 173] width 327 height 41
click at [220, 187] on p "Behandeling Prijs Total Eye® Treatment gericht op donkere kringen, wallen en fi…" at bounding box center [256, 173] width 327 height 41
click at [198, 191] on span "microneedling + Colorescience® protocol € ntb" at bounding box center [149, 189] width 112 height 5
click at [195, 196] on div "Total Eye® Treatment – Prijslijst Text Block Behandeling Prijs Total Eye® Treat…" at bounding box center [256, 169] width 328 height 69
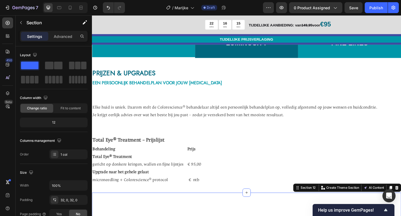
click at [199, 169] on p "Behandeling Prijs Total Eye® Treatment gericht op donkere kringen, wallen en fi…" at bounding box center [256, 173] width 327 height 41
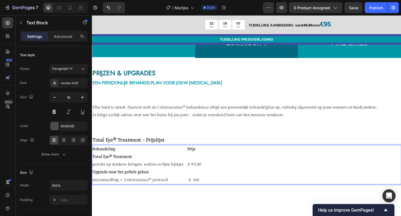
click at [196, 166] on p "Behandeling Prijs Total Eye® Treatment gericht op donkere kringen, wallen en fi…" at bounding box center [256, 173] width 327 height 41
click at [209, 174] on p "Behandeling Prijs Total Eye® Treatment gericht op donkere kringen, wallen en fi…" at bounding box center [256, 173] width 327 height 41
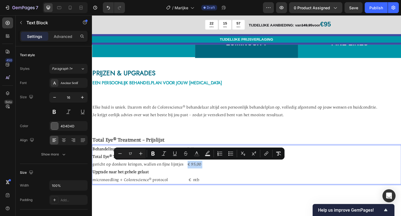
drag, startPoint x: 209, startPoint y: 174, endPoint x: 194, endPoint y: 174, distance: 15.0
click at [194, 174] on p "Behandeling Prijs Total Eye® Treatment gericht op donkere kringen, wallen en fi…" at bounding box center [256, 173] width 327 height 41
copy span "€ 95,00"
click at [198, 169] on p "Behandeling Prijs Total Eye® Treatment gericht op donkere kringen, wallen en fi…" at bounding box center [256, 173] width 327 height 41
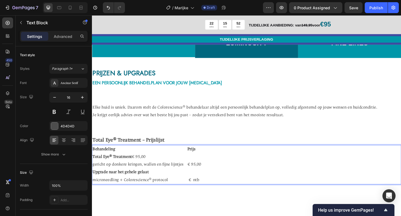
click at [149, 166] on span "Total Eye® Treatment € 95,00" at bounding box center [121, 164] width 56 height 5
click at [151, 166] on span "Total Eye® Treatment € 149,00" at bounding box center [122, 164] width 59 height 5
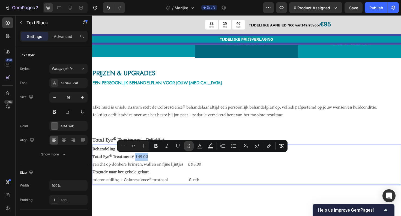
click at [187, 146] on icon "Editor contextual toolbar" at bounding box center [188, 145] width 5 height 5
click at [227, 177] on p "Behandeling Prijs Total Eye® Treatment € 149,00 gericht op donkere kringen, wal…" at bounding box center [256, 173] width 327 height 41
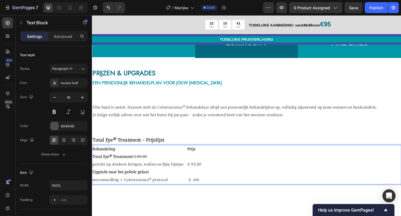
click at [134, 164] on strong "Total Eye® Treatment" at bounding box center [114, 164] width 42 height 5
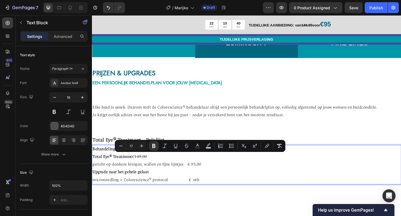
drag, startPoint x: 192, startPoint y: 164, endPoint x: 211, endPoint y: 164, distance: 19.1
click at [211, 164] on p "Behandeling Prijs Total Eye® Treatment € 149,00 gericht op donkere kringen, wal…" at bounding box center [256, 173] width 327 height 41
click at [190, 146] on button "Strikethrough" at bounding box center [187, 146] width 10 height 10
click at [225, 179] on p "Behandeling Prijs Total Eye® Treatment € 149,00 gericht op donkere kringen, wal…" at bounding box center [256, 173] width 327 height 41
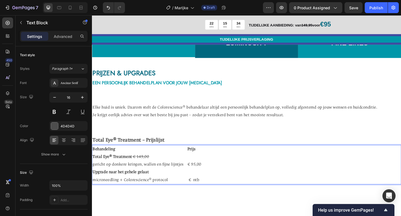
click at [173, 170] on p "Behandeling Prijs Total Eye® Treatment € 149,00 gericht op donkere kringen, wal…" at bounding box center [256, 173] width 327 height 41
click at [121, 165] on strong "Total Eye® Treatment" at bounding box center [114, 164] width 42 height 5
click at [119, 169] on p "Behandeling Prijs Total Eye® Treatment € 149,00 gericht op donkere kringen, wal…" at bounding box center [256, 173] width 327 height 41
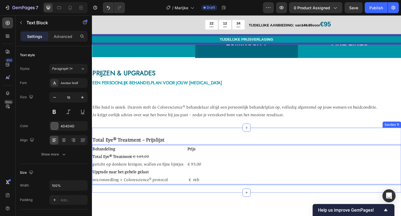
scroll to position [1368, 0]
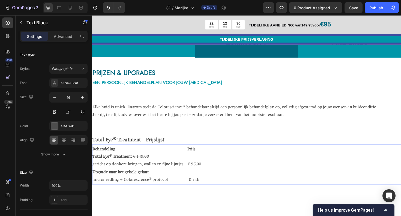
click at [148, 186] on p "Behandeling Prijs Total Eye® Treatment € 149,00 ⁠⁠⁠⁠⁠⁠⁠ gericht op donkere krin…" at bounding box center [256, 173] width 327 height 41
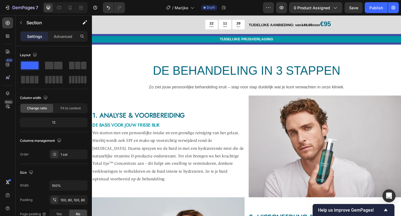
scroll to position [830, 0]
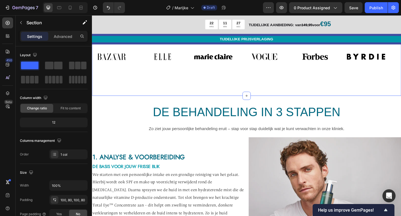
click at [246, 82] on div "As Featured In Heading Image Image Image Image Image Image Image Image Image Im…" at bounding box center [256, 69] width 328 height 64
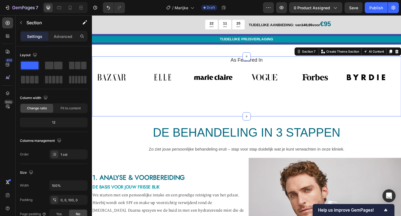
scroll to position [798, 0]
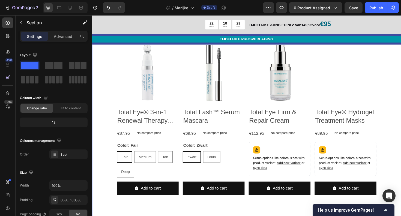
scroll to position [1729, 0]
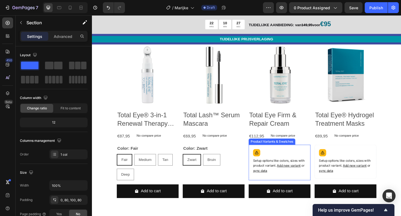
click at [293, 164] on div "Setup options like colors, sizes with product variant. Add new variant or sync …" at bounding box center [290, 170] width 61 height 31
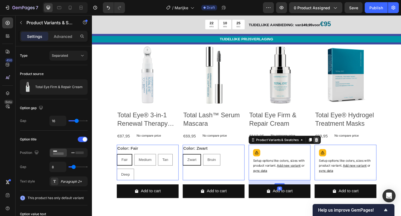
click at [328, 146] on icon at bounding box center [330, 148] width 4 height 4
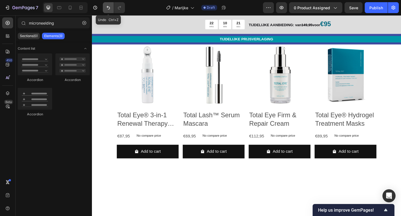
click at [108, 8] on icon "Undo/Redo" at bounding box center [108, 7] width 5 height 5
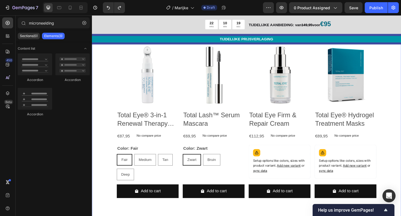
click at [401, 147] on div "Versterk & Hydrateer Heading De Colorescience Eye Treatment ondersteunt een gez…" at bounding box center [256, 43] width 328 height 403
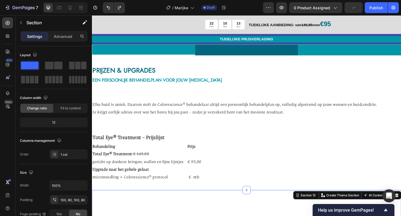
scroll to position [1359, 0]
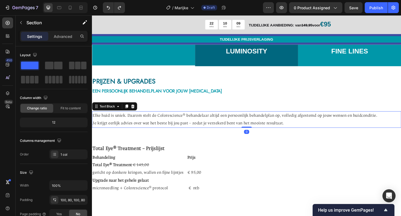
click at [301, 129] on p "Elke huid is uniek. Daarom stelt de Colorescience® behandelaar altijd een perso…" at bounding box center [256, 126] width 327 height 16
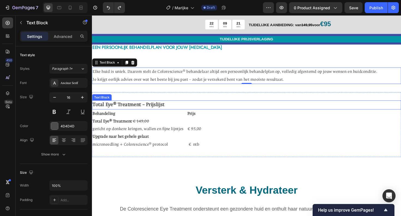
scroll to position [1419, 0]
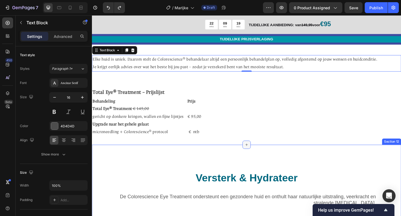
click at [255, 154] on icon at bounding box center [256, 152] width 4 height 4
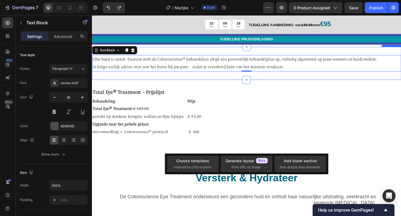
click at [232, 63] on span "Elke huid is uniek. Daarom stelt de Colorescience® behandelaar altijd een perso…" at bounding box center [244, 61] width 302 height 5
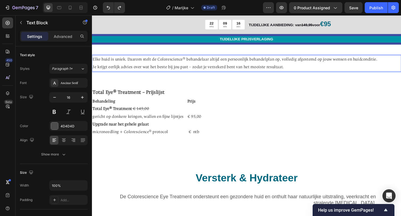
click at [151, 60] on span "Elke huid is uniek. Daarom stelt de Colorescience® behandelaar altijd een perso…" at bounding box center [244, 61] width 302 height 5
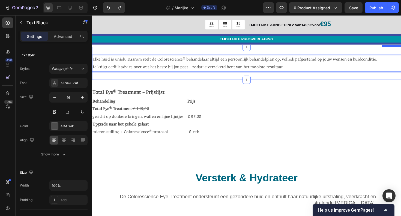
click at [138, 50] on div "Elke huid is uniek. Daarom stelt de Colorescience® behandelaar altijd een perso…" at bounding box center [256, 66] width 328 height 35
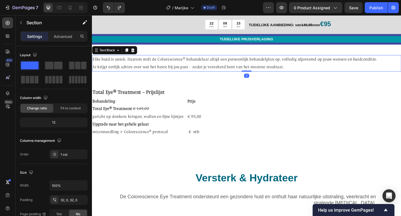
click at [140, 61] on span "Elke huid is uniek. Daarom stelt de Colorescience® behandelaar altijd een perso…" at bounding box center [244, 61] width 302 height 5
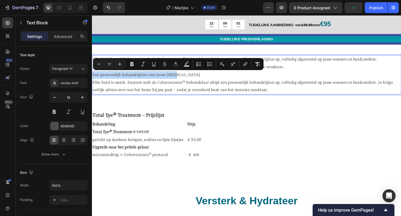
drag, startPoint x: 191, startPoint y: 75, endPoint x: 92, endPoint y: 80, distance: 99.2
click at [93, 80] on p "Elke huid is uniek. Daarom stelt de Colorescience® behandelaar altijd een perso…" at bounding box center [256, 78] width 327 height 41
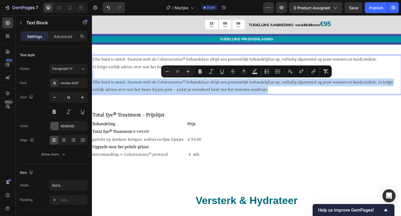
drag, startPoint x: 284, startPoint y: 94, endPoint x: 98, endPoint y: 79, distance: 186.3
click at [98, 79] on p "Elke huid is uniek. Daarom stelt de Colorescience® behandelaar altijd een perso…" at bounding box center [256, 78] width 327 height 40
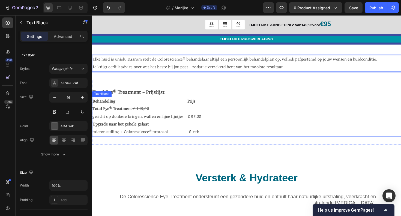
click at [177, 140] on span "microneedling + Colorescience® protocol € ntb" at bounding box center [149, 138] width 113 height 5
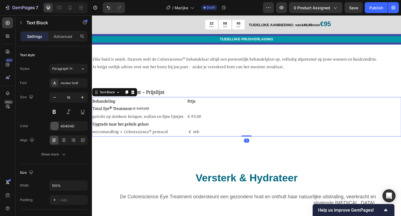
click at [176, 140] on span "microneedling + Colorescience® protocol € ntb" at bounding box center [149, 138] width 113 height 5
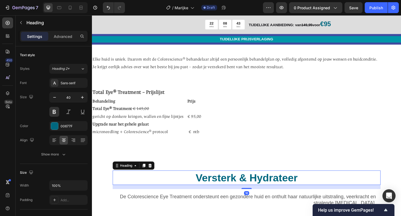
click at [146, 188] on h2 "Versterk & Hydrateer" at bounding box center [256, 187] width 284 height 15
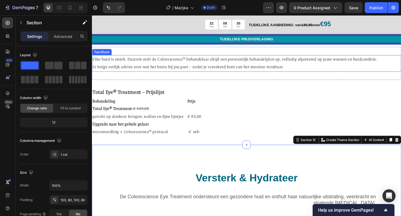
click at [210, 60] on span "Elke huid is uniek. Daarom stelt de Colorescience® behandelaar altijd een perso…" at bounding box center [244, 61] width 302 height 5
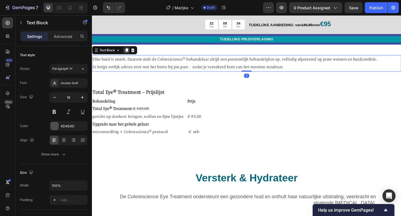
click at [129, 53] on icon at bounding box center [128, 53] width 3 height 4
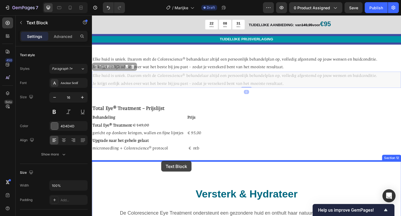
drag, startPoint x: 165, startPoint y: 86, endPoint x: 165, endPoint y: 170, distance: 84.1
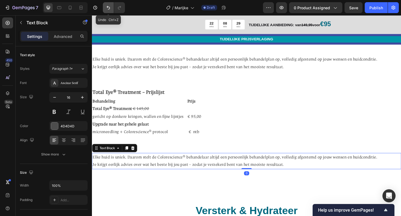
click at [107, 8] on icon "Undo/Redo" at bounding box center [108, 7] width 5 height 5
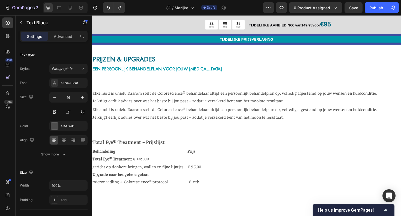
scroll to position [1380, 0]
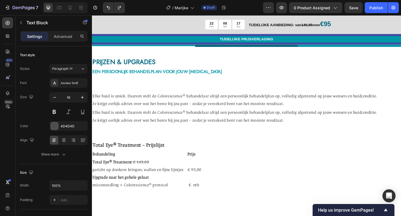
click at [158, 125] on span "Je krijgt eerlijk advies over wat het beste bij jou past – zodat je verzekerd b…" at bounding box center [194, 126] width 203 height 5
click at [297, 127] on p "Elke huid is uniek. Daarom stelt de Colorescience® behandelaar altijd een perso…" at bounding box center [256, 123] width 327 height 16
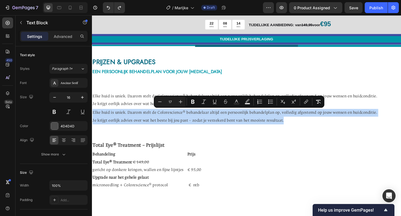
drag, startPoint x: 297, startPoint y: 127, endPoint x: 93, endPoint y: 115, distance: 204.0
click at [93, 115] on p "Elke huid is uniek. Daarom stelt de Colorescience® behandelaar altijd een perso…" at bounding box center [256, 123] width 327 height 16
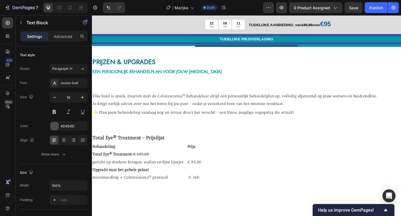
click at [100, 119] on span "✨ Plan jouw behandeling vandaag nog en ervaar direct het verschil – een frisse,…" at bounding box center [200, 118] width 214 height 5
click at [109, 117] on span "Plan jouw behandeling vandaag nog en ervaar direct het verschil – een frisse, j…" at bounding box center [196, 118] width 207 height 5
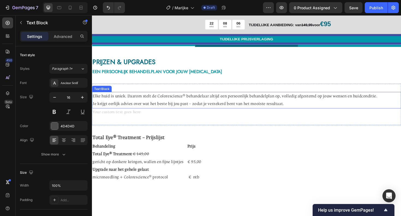
click at [306, 109] on p "Elke huid is uniek. Daarom stelt de Colorescience® behandelaar altijd een perso…" at bounding box center [256, 105] width 327 height 16
click at [300, 108] on p "Elke huid is uniek. Daarom stelt de Colorescience® behandelaar altijd een perso…" at bounding box center [256, 105] width 327 height 16
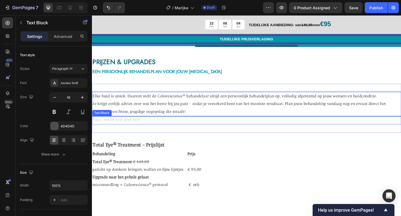
click at [176, 131] on div "Rich Text Editor. Editing area: main" at bounding box center [256, 126] width 328 height 9
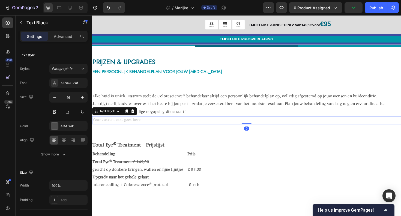
click at [173, 127] on div "Rich Text Editor. Editing area: main" at bounding box center [256, 126] width 328 height 9
click at [131, 123] on div "Rich Text Editor. Editing area: main" at bounding box center [256, 126] width 328 height 9
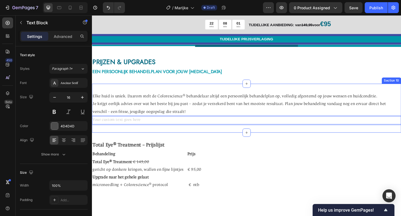
click at [107, 136] on div "Elke huid is uniek. Daarom stelt de Colorescience® behandelaar altijd een perso…" at bounding box center [256, 114] width 328 height 52
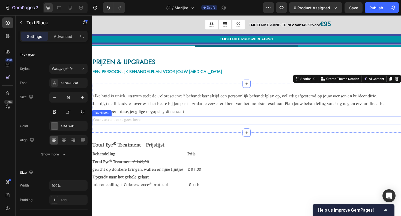
click at [109, 126] on div "Rich Text Editor. Editing area: main" at bounding box center [256, 126] width 328 height 9
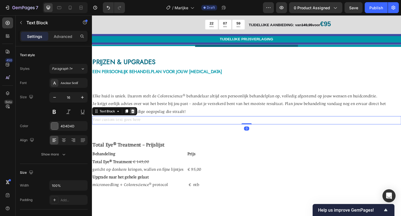
click at [136, 117] on icon at bounding box center [136, 117] width 4 height 4
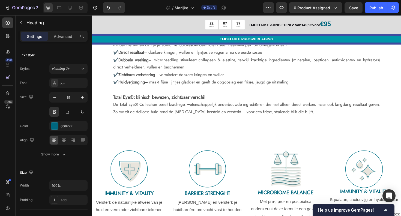
scroll to position [292, 0]
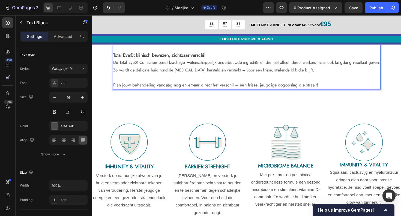
click at [240, 94] on p "Powered by minerals. Proven by science. Perfected for your eyes. De Total Eye® …" at bounding box center [255, 10] width 283 height 167
click at [238, 94] on p "Powered by minerals. Proven by science. Perfected for your eyes. De Total Eye® …" at bounding box center [255, 10] width 283 height 167
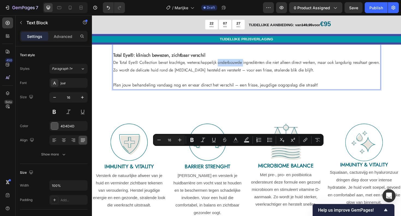
click at [238, 94] on p "Powered by minerals. Proven by science. Perfected for your eyes. De Total Eye® …" at bounding box center [255, 10] width 283 height 167
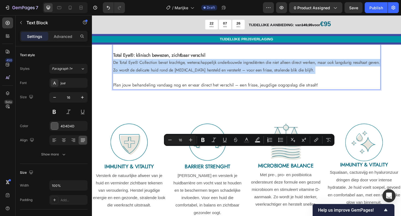
click at [236, 93] on span "Plan jouw behandeling vandaag nog en ervaar direct het verschil – een frisse, j…" at bounding box center [222, 89] width 217 height 7
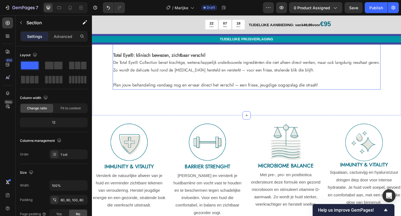
click at [118, 93] on span "Plan jouw behandeling vandaag nog en ervaar direct het verschil – een frisse, j…" at bounding box center [222, 89] width 217 height 7
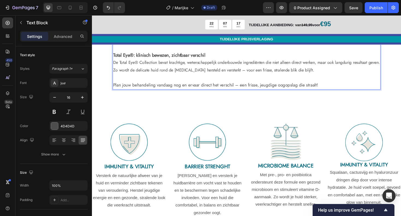
click at [117, 93] on span "Plan jouw behandeling vandaag nog en ervaar direct het verschil – een frisse, j…" at bounding box center [222, 89] width 217 height 7
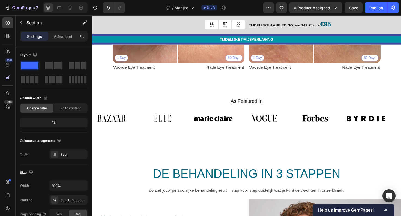
scroll to position [776, 0]
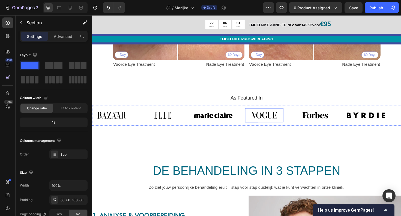
click at [271, 116] on img at bounding box center [274, 121] width 41 height 15
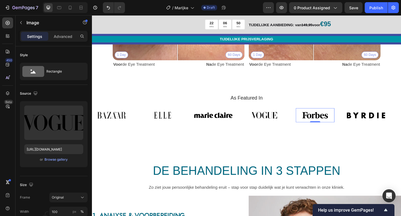
click at [319, 121] on img at bounding box center [328, 121] width 41 height 15
click at [374, 124] on img at bounding box center [382, 121] width 41 height 15
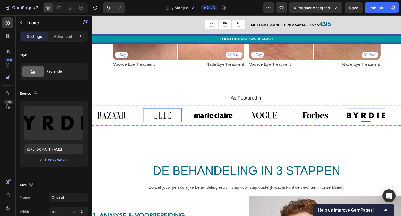
click at [143, 118] on div "Image" at bounding box center [119, 121] width 54 height 15
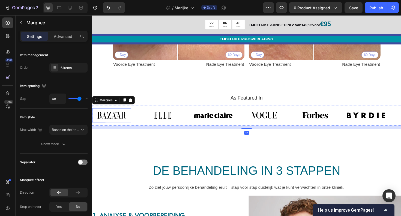
click at [128, 120] on img at bounding box center [112, 121] width 41 height 15
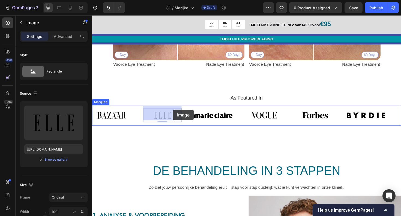
drag, startPoint x: 167, startPoint y: 116, endPoint x: 177, endPoint y: 115, distance: 11.0
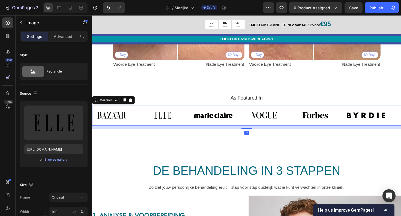
click at [136, 120] on div "Image" at bounding box center [119, 121] width 54 height 15
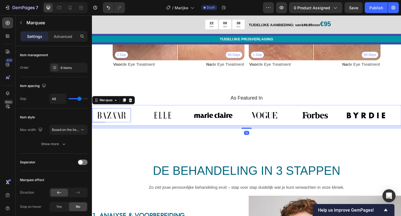
click at [123, 120] on img at bounding box center [112, 121] width 41 height 15
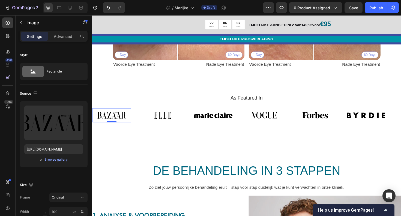
click at [123, 120] on img at bounding box center [112, 121] width 41 height 15
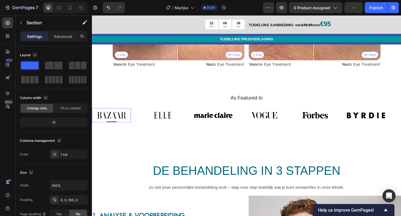
click at [130, 142] on div "As Featured In Heading Image 0 Image Image Image Image Image Image 0 Image Imag…" at bounding box center [256, 131] width 328 height 64
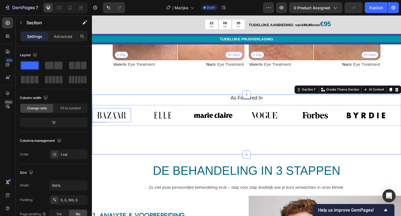
click at [117, 120] on img at bounding box center [112, 121] width 41 height 15
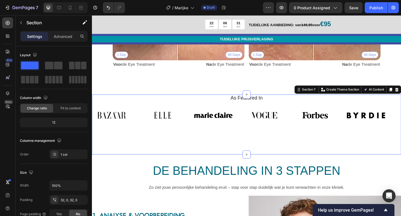
click at [131, 149] on div "As Featured In Heading Image Image Image Image Image Image Image Image Image Im…" at bounding box center [256, 131] width 328 height 64
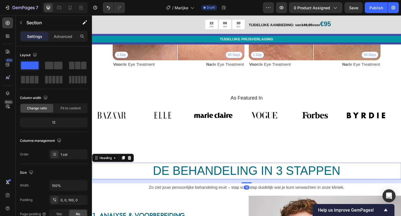
click at [115, 183] on h2 "DE BEHANDELING IN 3 STAPPEN" at bounding box center [256, 180] width 328 height 17
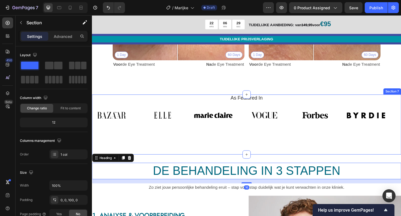
click at [262, 148] on div "As Featured In Heading Image Image Image Image Image Image Image Image Image Im…" at bounding box center [256, 131] width 328 height 64
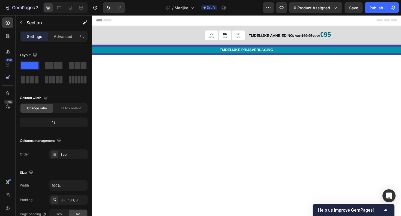
scroll to position [776, 0]
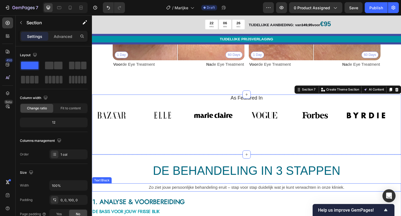
click at [128, 199] on p "Zo ziet jouw persoonlijke behandeling eruit – stap voor stap duidelijk wat je k…" at bounding box center [256, 198] width 327 height 8
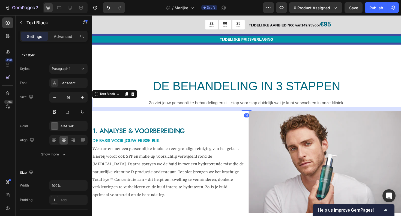
scroll to position [877, 0]
